Goal: Transaction & Acquisition: Book appointment/travel/reservation

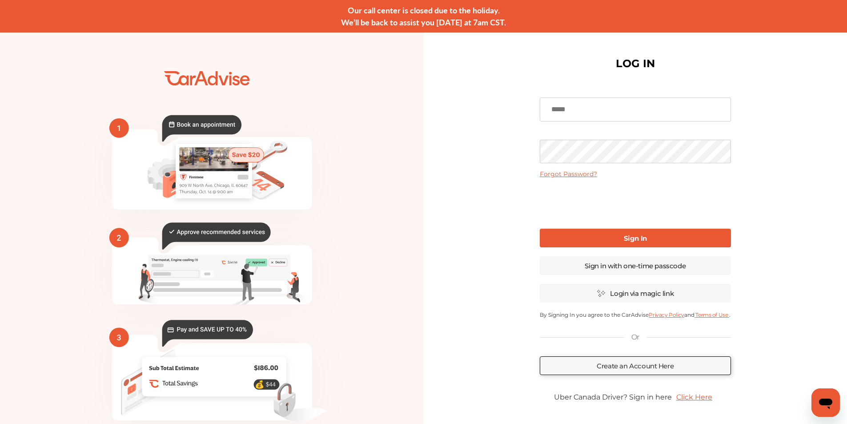
type input "**********"
click at [593, 236] on link "Sign In" at bounding box center [635, 238] width 191 height 19
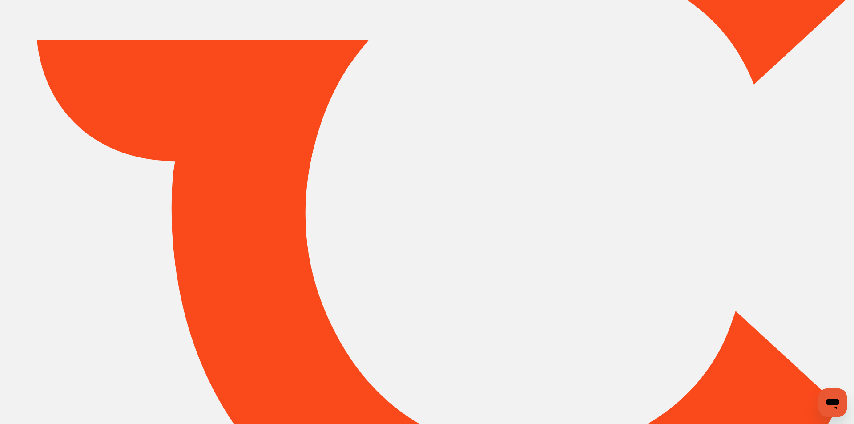
type input "*****"
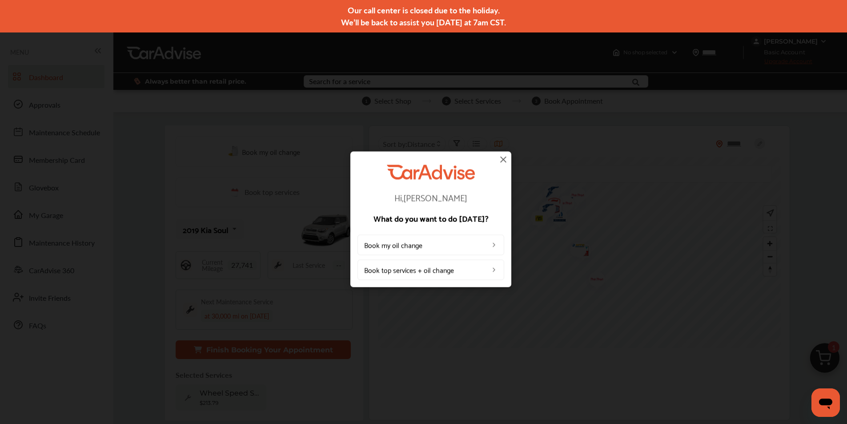
click at [503, 161] on img at bounding box center [503, 159] width 11 height 11
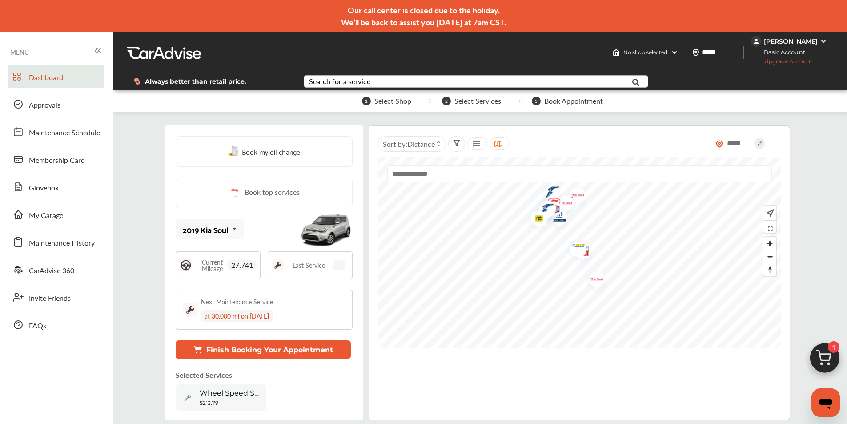
click at [366, 78] on div "Search for a service" at bounding box center [339, 81] width 61 height 7
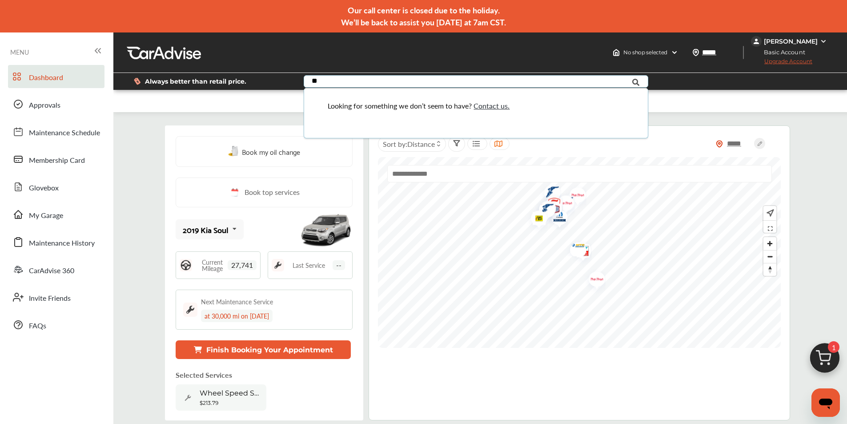
type input "*"
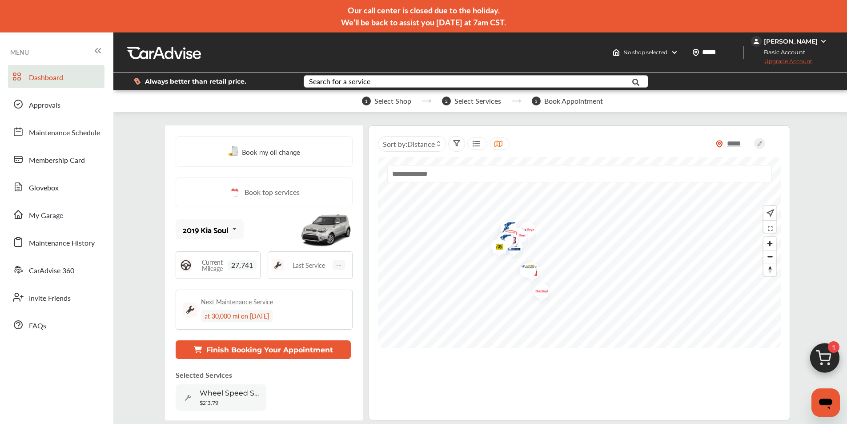
click at [240, 395] on span "Wheel Speed Sensor Replacement" at bounding box center [231, 393] width 62 height 8
click at [238, 263] on span "27,741" at bounding box center [242, 265] width 29 height 10
click at [184, 262] on img at bounding box center [186, 265] width 12 height 12
click at [213, 267] on span "Current Mileage" at bounding box center [212, 265] width 31 height 12
click at [235, 225] on icon at bounding box center [234, 228] width 15 height 19
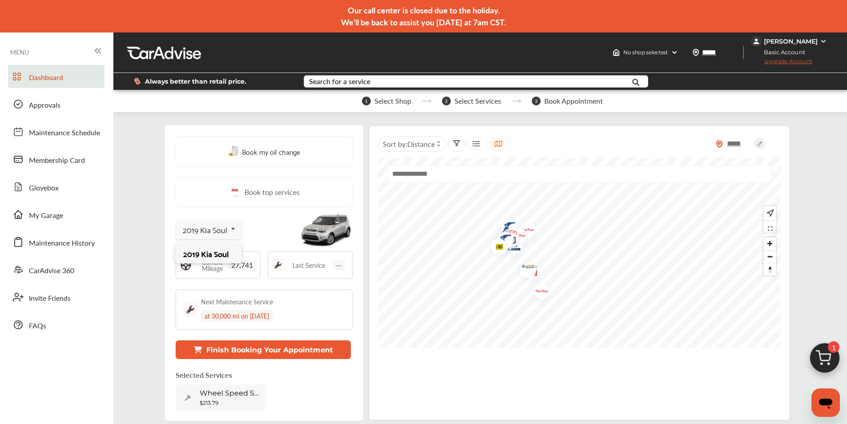
click at [217, 254] on div "2019 Kia Soul" at bounding box center [208, 253] width 50 height 9
click at [244, 266] on span "27,741" at bounding box center [242, 265] width 29 height 10
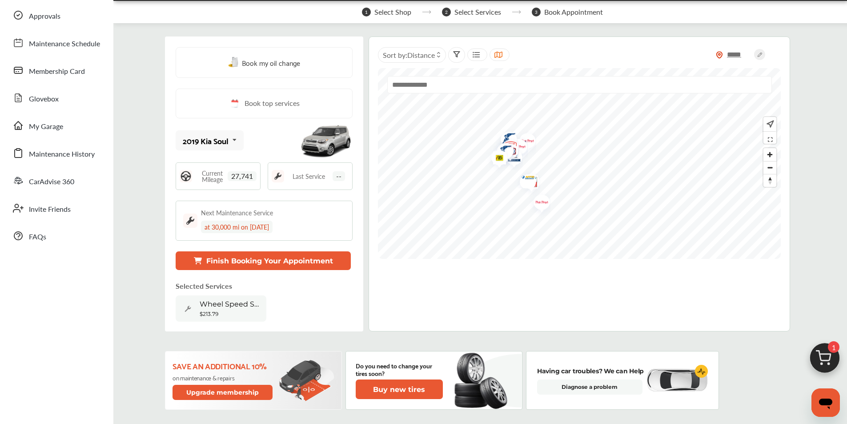
scroll to position [133, 0]
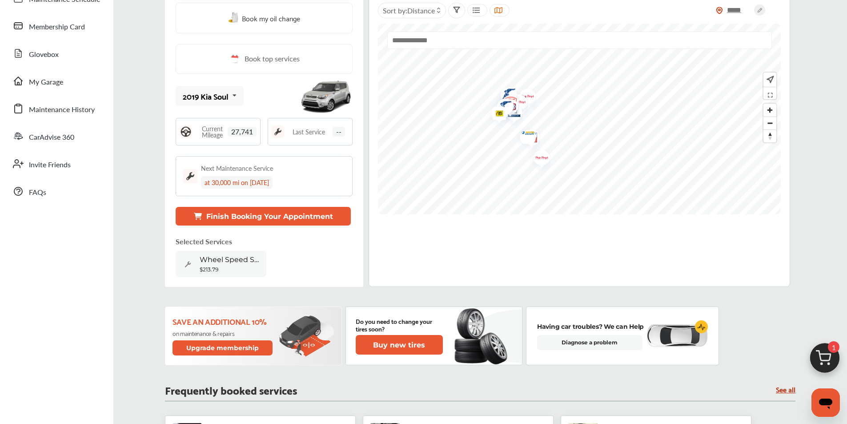
click at [273, 212] on button "Finish Booking Your Appointment" at bounding box center [263, 216] width 175 height 19
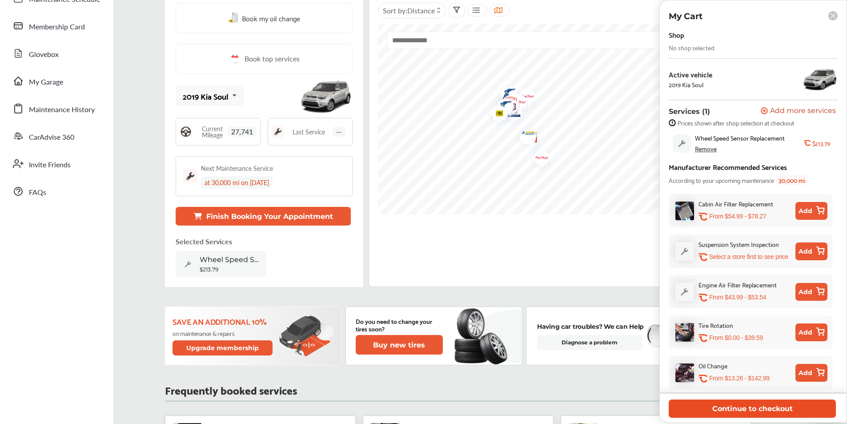
click at [756, 412] on button "Continue to checkout" at bounding box center [752, 408] width 167 height 18
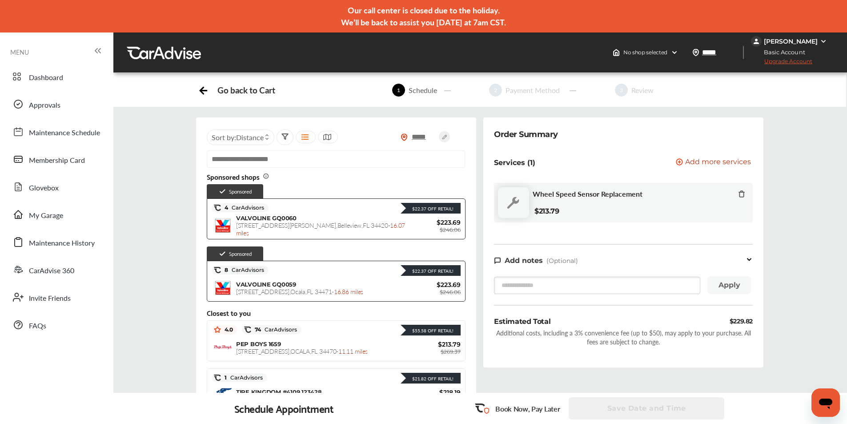
click at [742, 192] on icon at bounding box center [742, 194] width 4 height 6
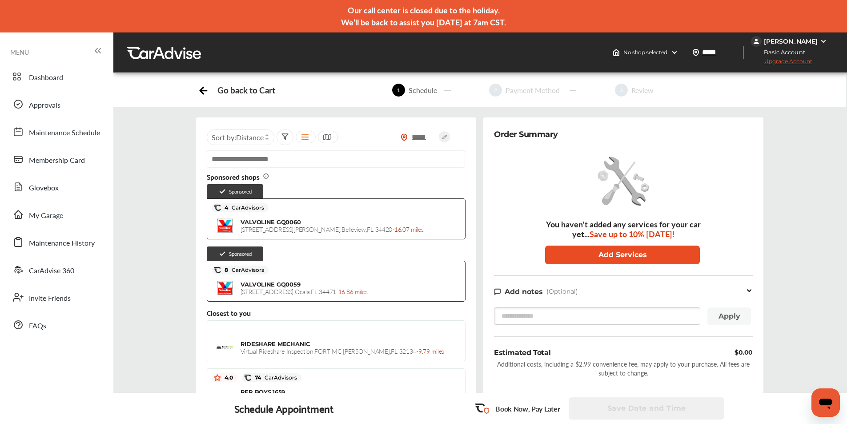
click at [639, 253] on button "Add Services" at bounding box center [622, 254] width 155 height 18
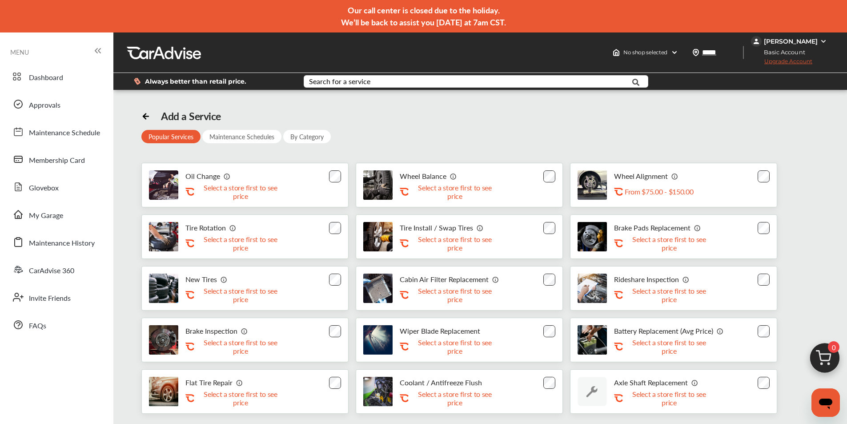
click at [822, 362] on img at bounding box center [825, 360] width 43 height 43
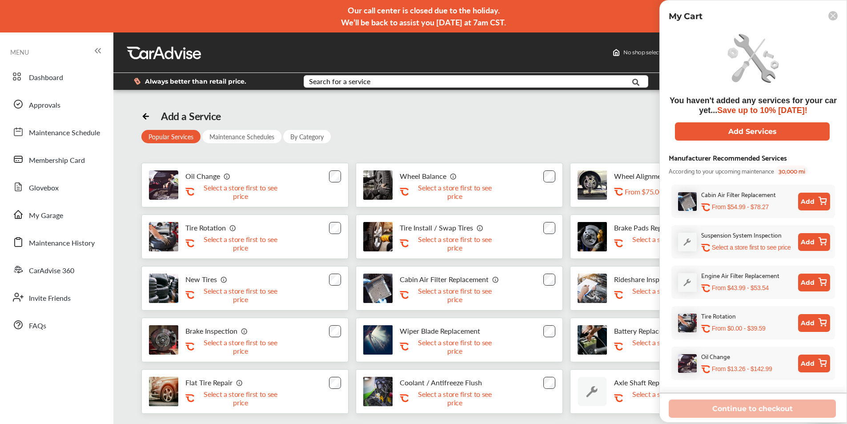
click at [835, 16] on rect at bounding box center [833, 15] width 9 height 9
